Goal: Contribute content

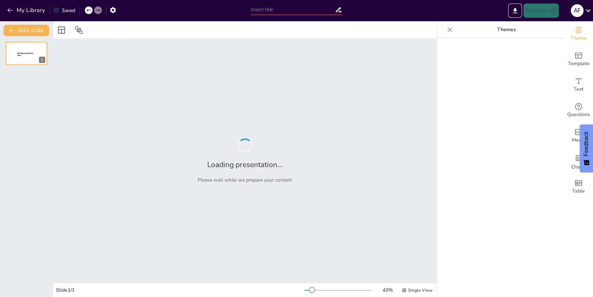
type input "Establishing an Agile Regulatory Framework for Ethiopia's Smart Agriculture: A …"
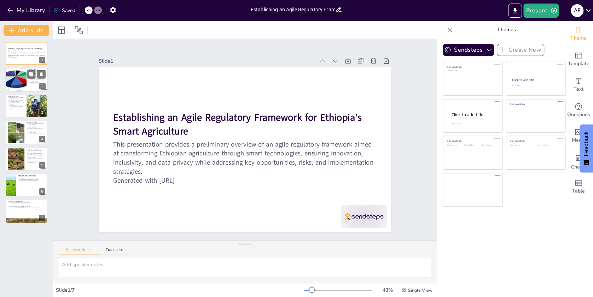
click at [37, 80] on p "The program aims to enhance productivity and climate resilience." at bounding box center [37, 79] width 17 height 2
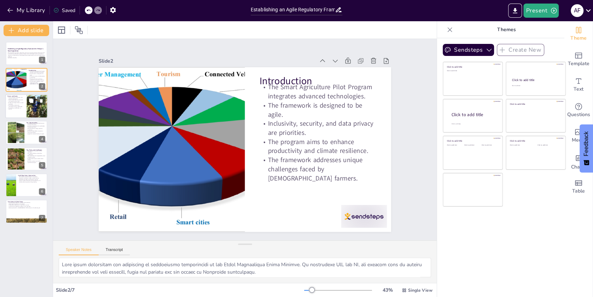
click at [33, 99] on icon at bounding box center [31, 100] width 4 height 4
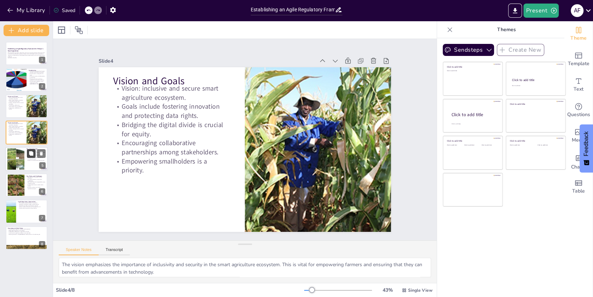
click at [32, 154] on icon at bounding box center [31, 153] width 4 height 4
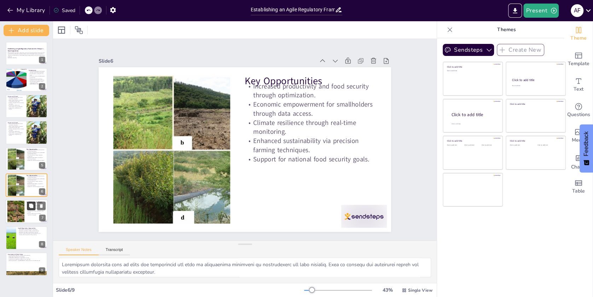
click at [28, 206] on button at bounding box center [31, 206] width 8 height 8
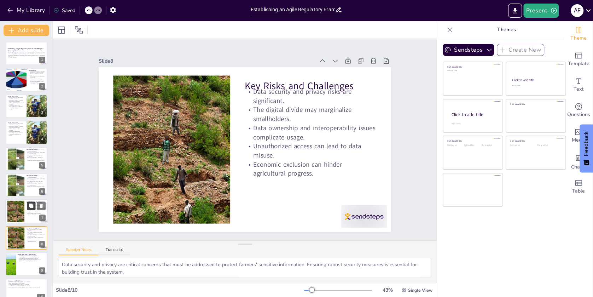
scroll to position [11, 0]
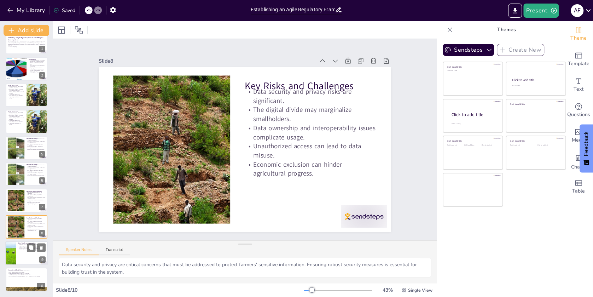
click at [34, 252] on div at bounding box center [26, 253] width 42 height 24
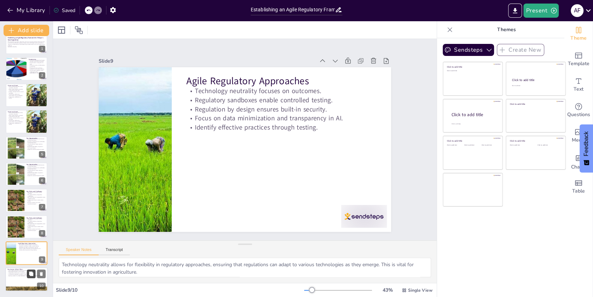
click at [29, 275] on icon at bounding box center [31, 273] width 5 height 5
type textarea "Balancing innovation with protection is vital for the success of the framework.…"
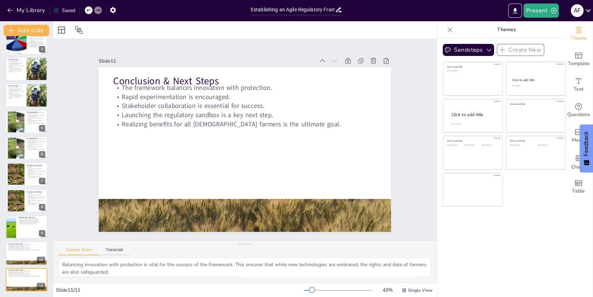
scroll to position [0, 0]
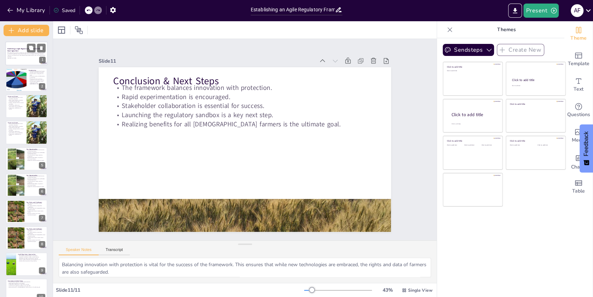
click at [18, 51] on strong "Establishing an Agile Regulatory Framework for Ethiopia's Smart Agriculture" at bounding box center [25, 50] width 36 height 4
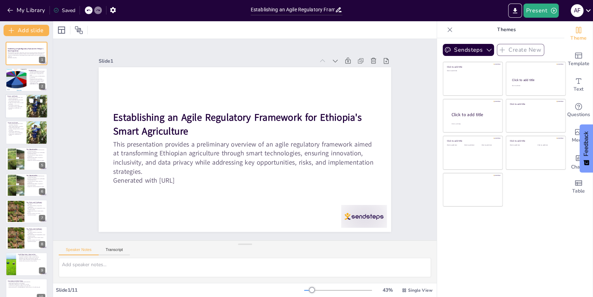
click at [23, 103] on p "Bridging the digital divide is crucial for equity." at bounding box center [15, 103] width 17 height 2
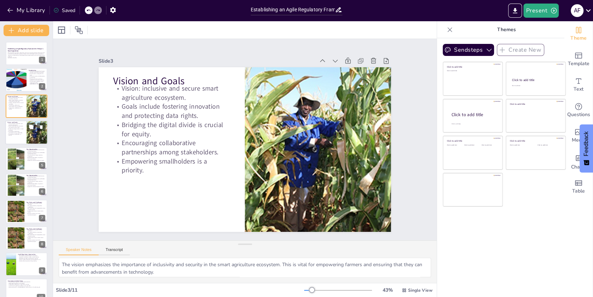
click at [17, 132] on p "Encouraging collaborative partnerships among stakeholders." at bounding box center [15, 132] width 17 height 2
click at [15, 154] on div at bounding box center [15, 159] width 31 height 22
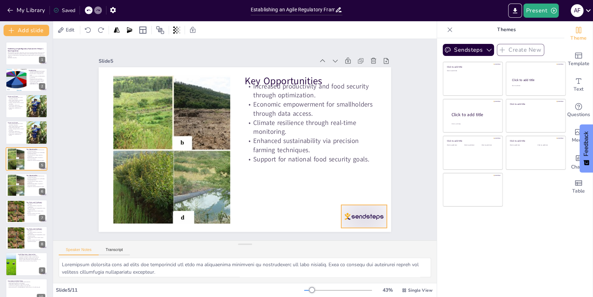
click at [353, 231] on div at bounding box center [335, 249] width 51 height 36
click at [368, 199] on icon at bounding box center [363, 203] width 9 height 9
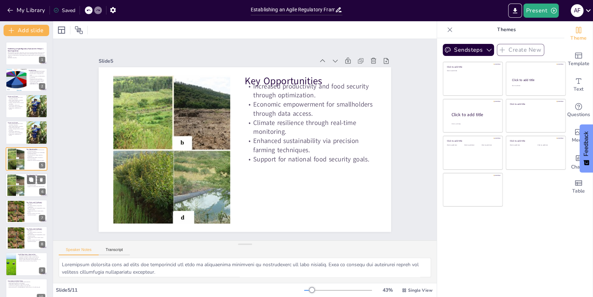
click at [32, 174] on div "Key Opportunities Increased productivity and food security through optimization…" at bounding box center [26, 185] width 42 height 24
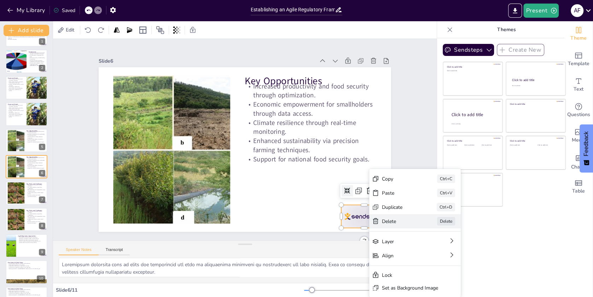
click at [411, 275] on icon at bounding box center [415, 279] width 8 height 8
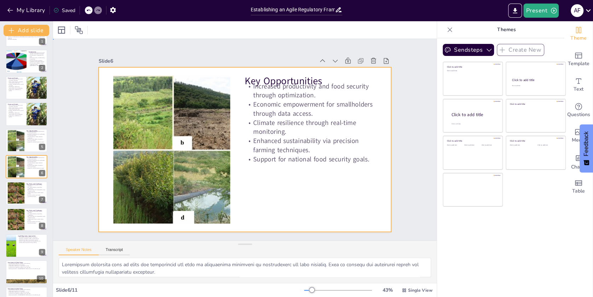
click at [111, 70] on div at bounding box center [243, 149] width 320 height 222
click at [31, 56] on icon at bounding box center [31, 56] width 4 height 4
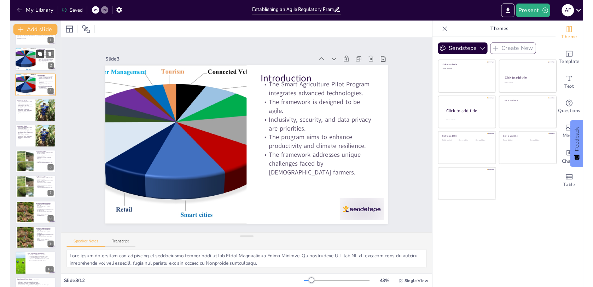
scroll to position [0, 0]
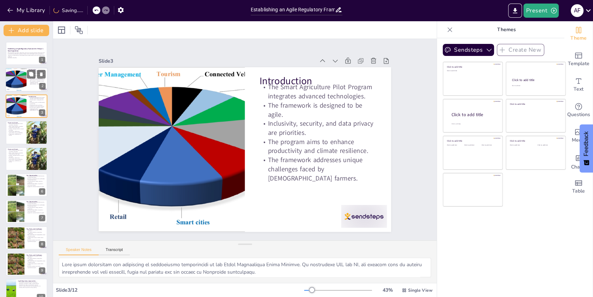
click at [36, 84] on p "The framework addresses unique challenges faced by [DEMOGRAPHIC_DATA] farmers." at bounding box center [37, 83] width 17 height 4
click at [39, 112] on div at bounding box center [26, 106] width 42 height 24
click at [43, 129] on icon at bounding box center [41, 127] width 5 height 5
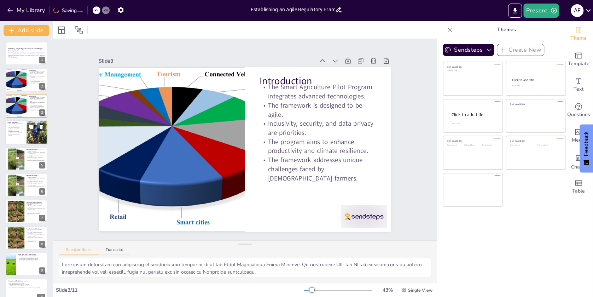
click at [23, 134] on p "Empowering smallholders is a priority." at bounding box center [15, 134] width 17 height 2
type textarea "The vision emphasizes the importance of inclusivity and security in the smart a…"
